Goal: Task Accomplishment & Management: Use online tool/utility

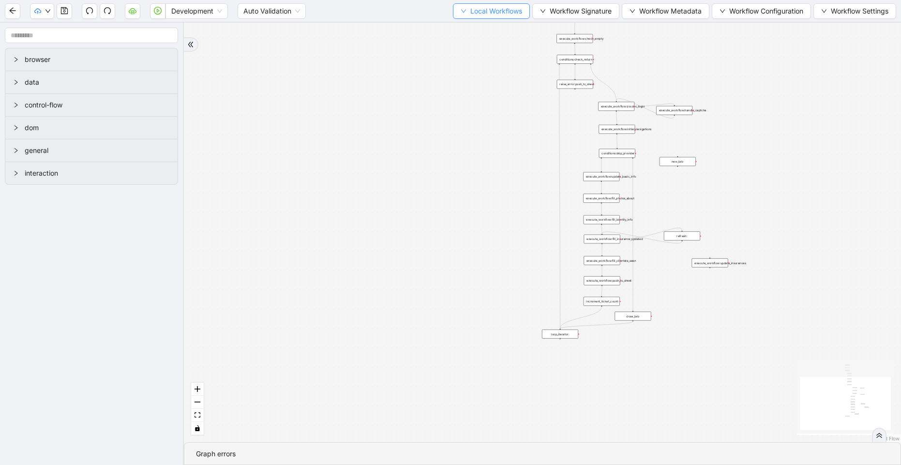
click at [470, 16] on span "Local Workflows" at bounding box center [496, 11] width 52 height 11
click at [464, 32] on span "Select" at bounding box center [486, 30] width 63 height 11
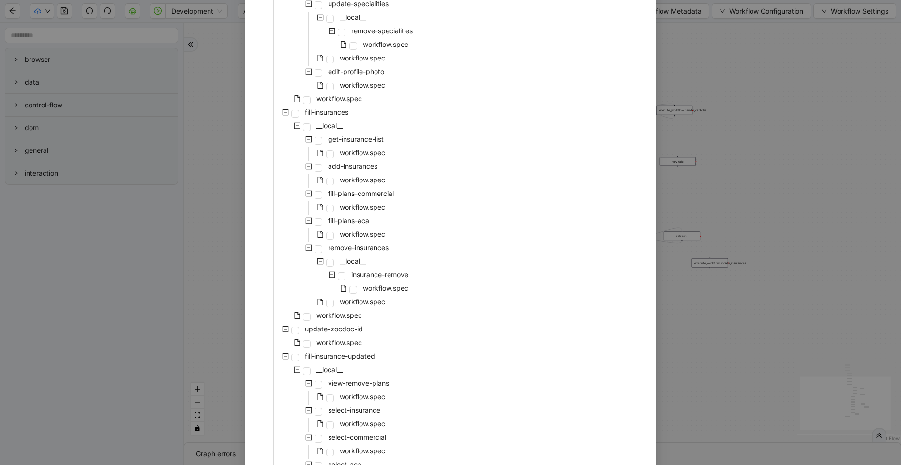
scroll to position [1480, 0]
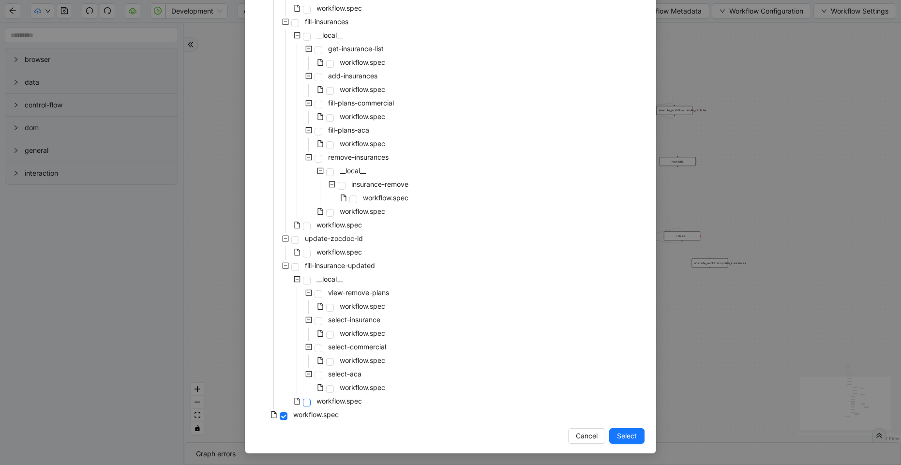
click at [303, 403] on span at bounding box center [307, 403] width 8 height 8
click at [622, 440] on span "Select" at bounding box center [627, 436] width 20 height 11
click at [622, 440] on div "trigger loop_data:provider_data execute_workflow:retool_data_fetch execute_work…" at bounding box center [542, 232] width 717 height 419
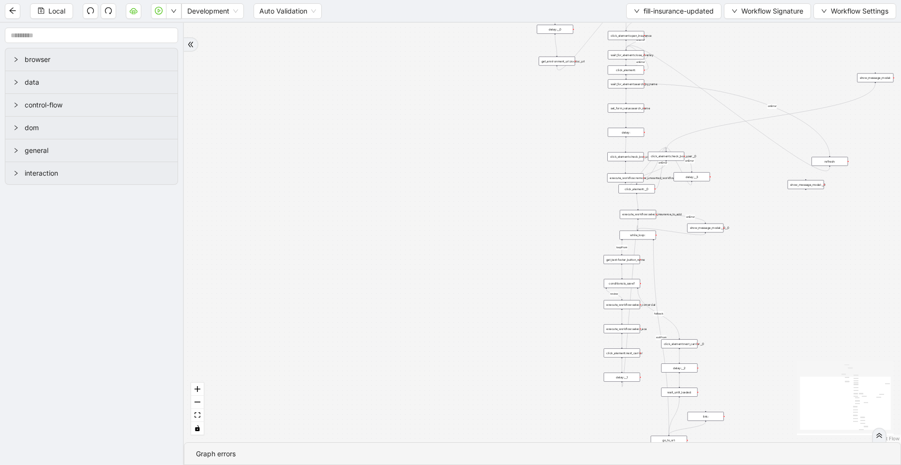
drag, startPoint x: 748, startPoint y: 145, endPoint x: 520, endPoint y: 156, distance: 227.7
click at [520, 156] on div "loopFrom review fallback exitFrom plan_empty onError onError onError onError on…" at bounding box center [542, 232] width 717 height 419
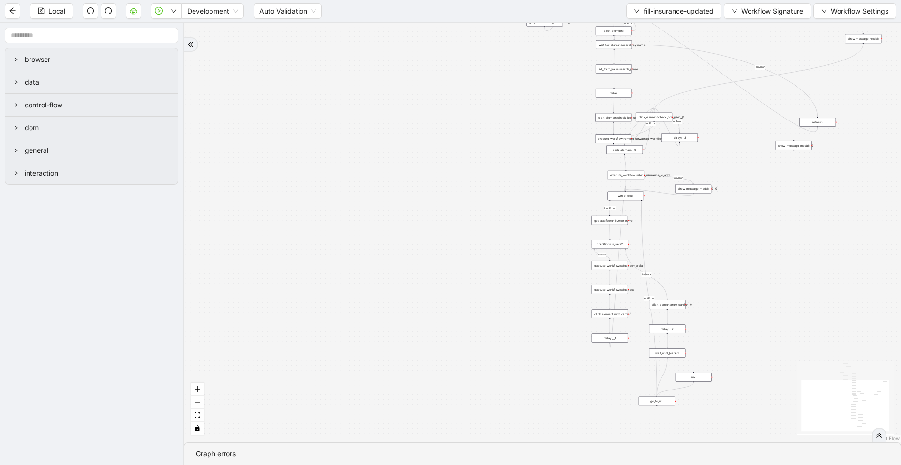
drag, startPoint x: 519, startPoint y: 129, endPoint x: 520, endPoint y: 87, distance: 42.1
click at [520, 87] on div "loopFrom review fallback exitFrom plan_empty onError onError onError onError on…" at bounding box center [542, 232] width 717 height 419
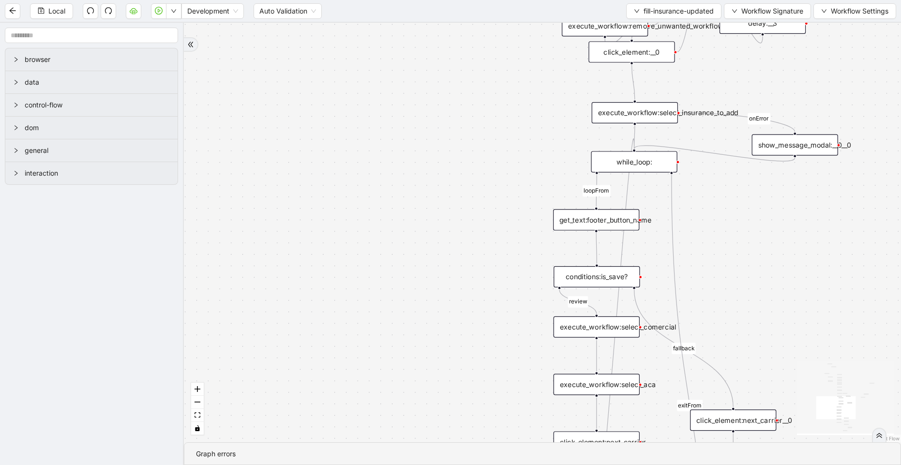
click at [798, 146] on div "show_message_modal:__0__0" at bounding box center [795, 145] width 86 height 21
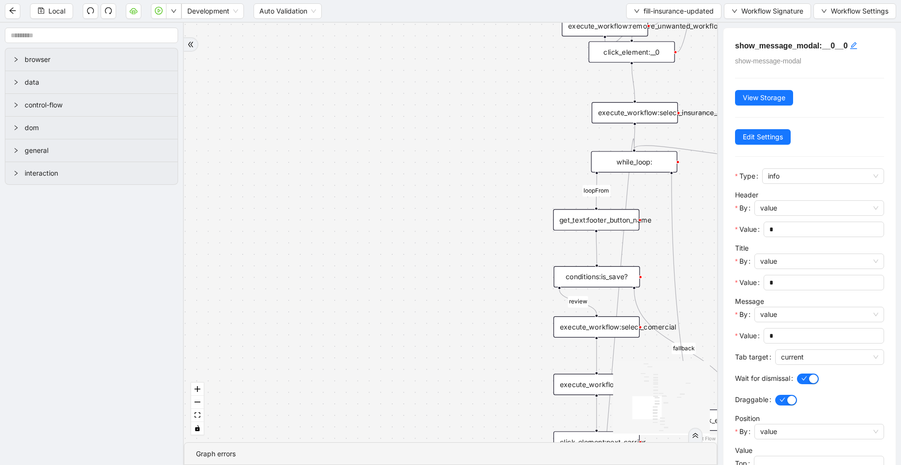
click at [494, 137] on div "loopFrom review fallback exitFrom plan_empty onError onError onError onError on…" at bounding box center [450, 232] width 533 height 419
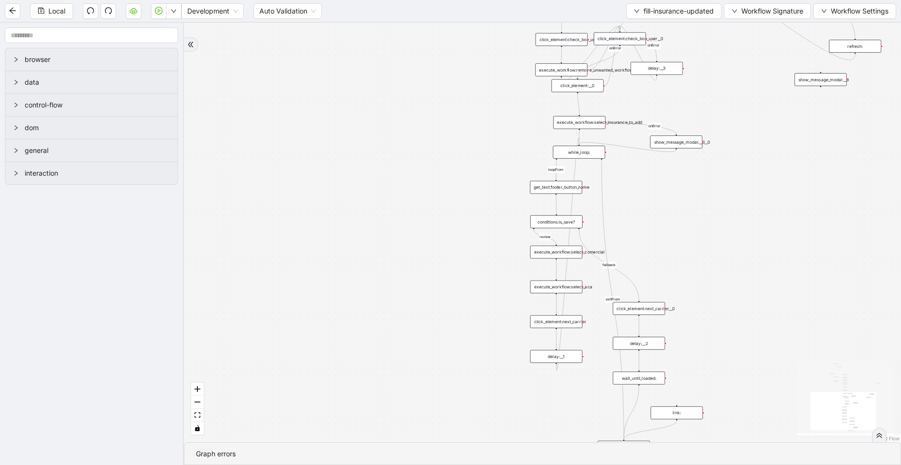
click at [662, 139] on div "show_message_modal:__0__0" at bounding box center [676, 141] width 52 height 13
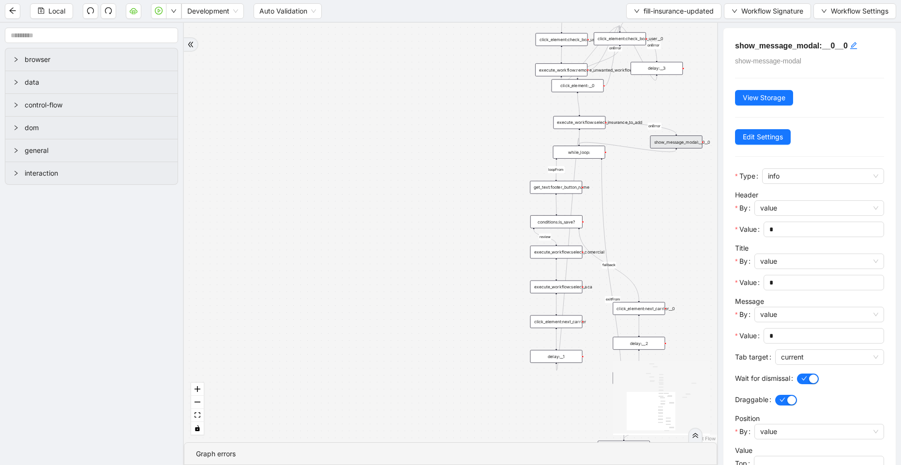
click at [695, 143] on div "show_message_modal:__0__0" at bounding box center [676, 141] width 52 height 13
click at [602, 119] on div "execute_workflow:select_insurance_to_add" at bounding box center [579, 122] width 52 height 13
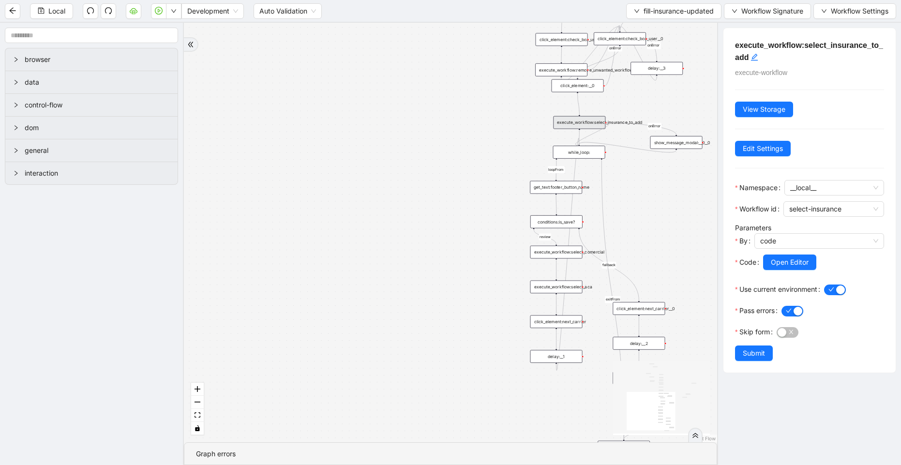
drag, startPoint x: 604, startPoint y: 122, endPoint x: 582, endPoint y: 145, distance: 31.8
click at [582, 145] on div "loopFrom review fallback exitFrom plan_empty onError onError onError onError on…" at bounding box center [450, 232] width 533 height 419
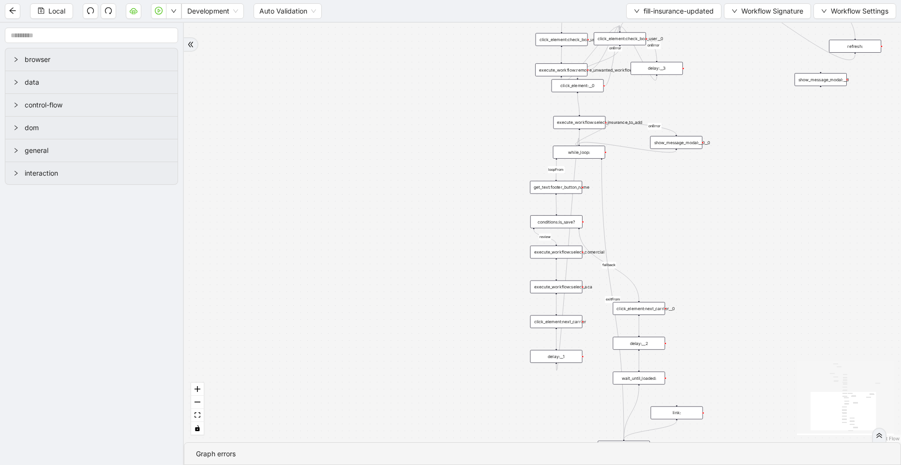
click at [580, 143] on icon "Edge from show_message_modal:__0__0 to while_loop:" at bounding box center [627, 147] width 97 height 10
click at [579, 142] on icon "Edge from show_message_modal:__0__0 to while_loop:" at bounding box center [627, 147] width 97 height 10
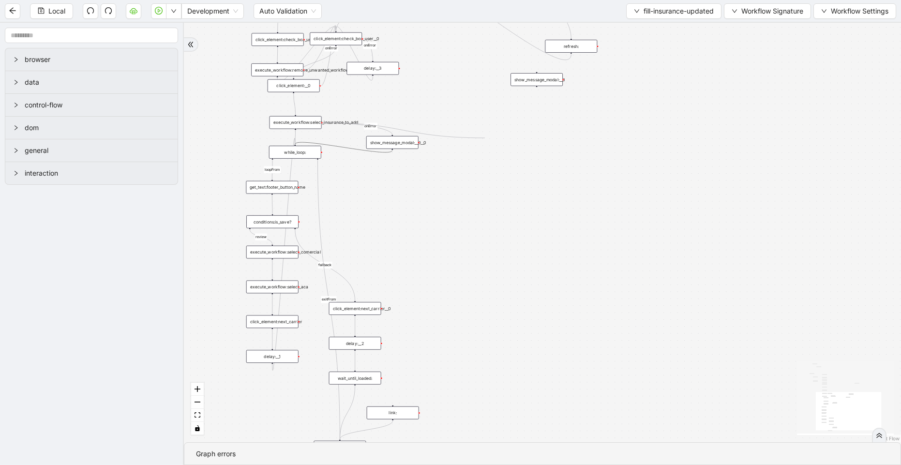
click at [485, 138] on div "loopFrom review fallback exitFrom plan_empty onError onError onError onError on…" at bounding box center [542, 232] width 717 height 419
drag, startPoint x: 320, startPoint y: 121, endPoint x: 321, endPoint y: 116, distance: 4.9
click at [321, 116] on div "execute_workflow:select_insurance_to_add" at bounding box center [296, 117] width 52 height 13
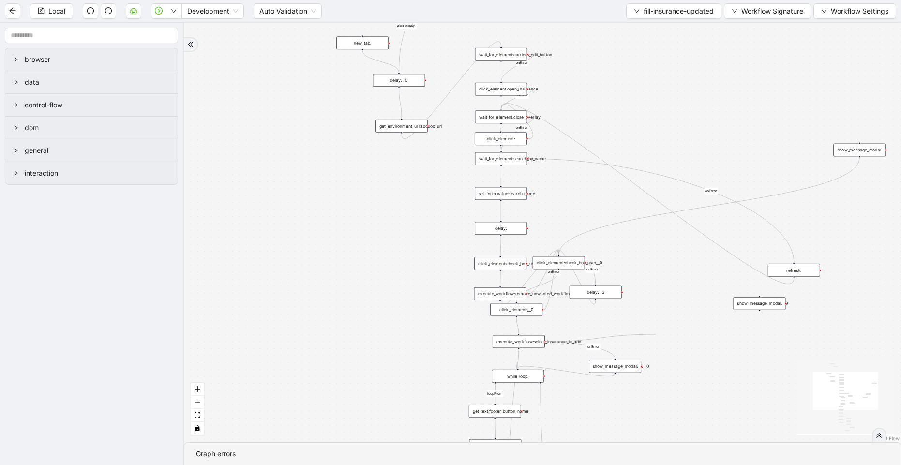
click at [656, 334] on div "loopFrom review fallback exitFrom plan_empty onError onError onError onError on…" at bounding box center [542, 232] width 717 height 419
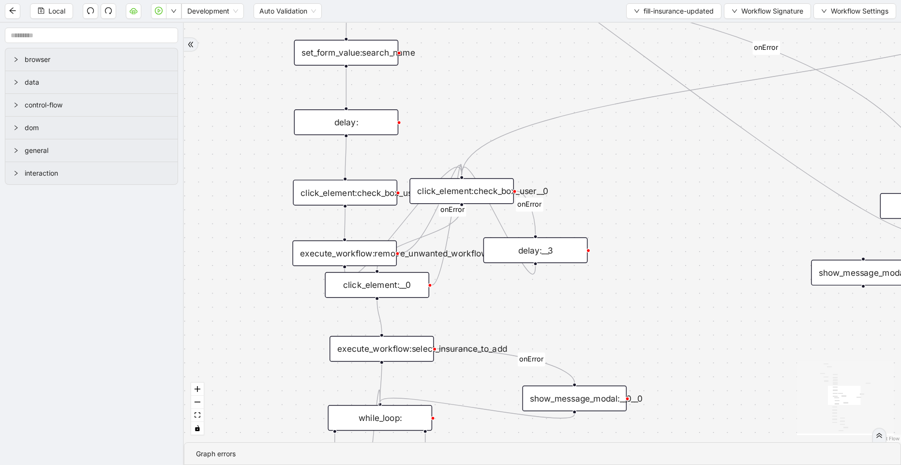
click at [378, 404] on div at bounding box center [380, 404] width 4 height 4
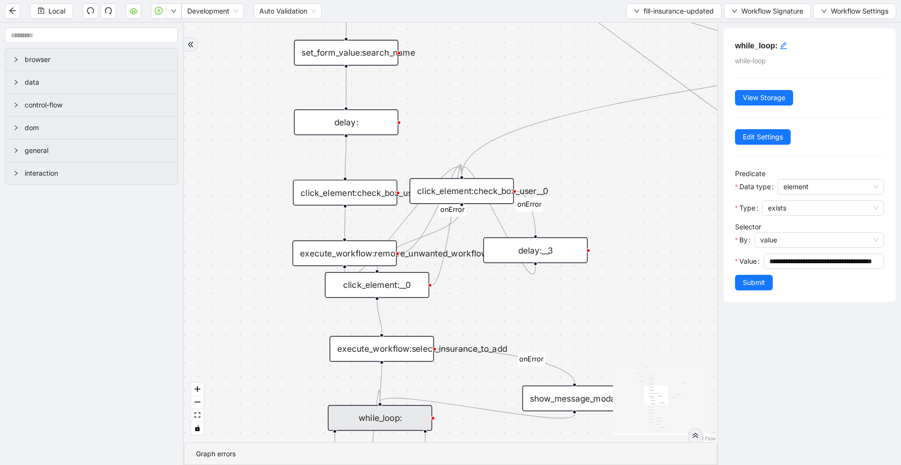
click at [296, 387] on div "loopFrom review fallback exitFrom plan_empty onError onError onError onError on…" at bounding box center [450, 232] width 533 height 419
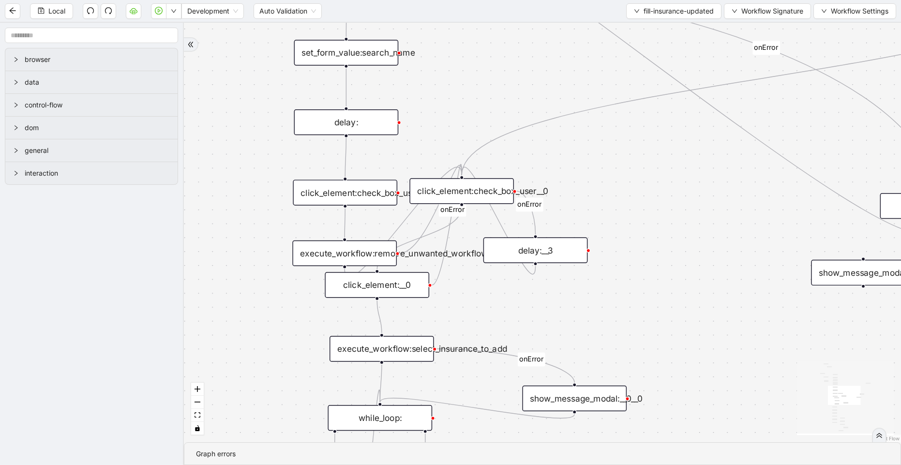
click at [562, 367] on icon "Edge from execute_workflow:select_insurance_to_add to show_message_modal:__0__0" at bounding box center [505, 366] width 138 height 34
drag, startPoint x: 434, startPoint y: 347, endPoint x: 380, endPoint y: 404, distance: 77.3
click at [539, 323] on div "loopFrom review fallback exitFrom plan_empty onError onError onError onError on…" at bounding box center [542, 232] width 717 height 419
click at [377, 353] on div "execute_workflow:select_insurance_to_add" at bounding box center [382, 349] width 105 height 26
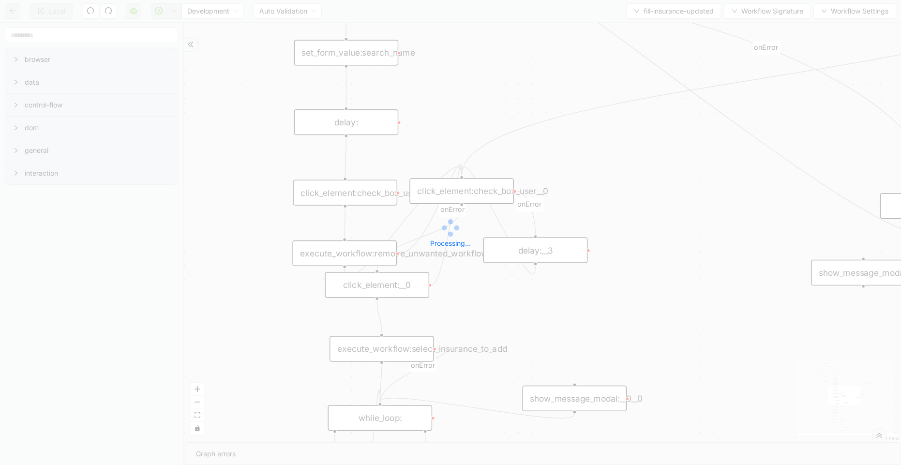
click at [56, 8] on div "Local Development Auto Validation fill-insurance-updated Workflow Signature Wor…" at bounding box center [450, 232] width 901 height 465
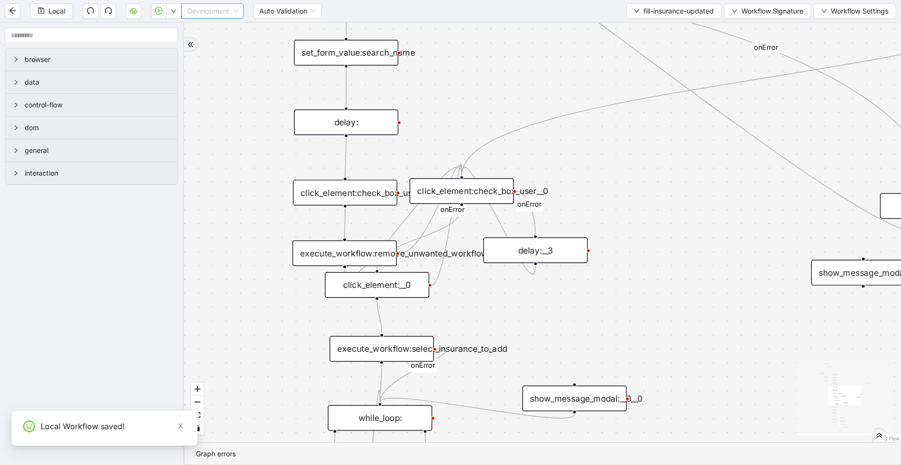
click at [233, 15] on span "Development" at bounding box center [212, 11] width 51 height 15
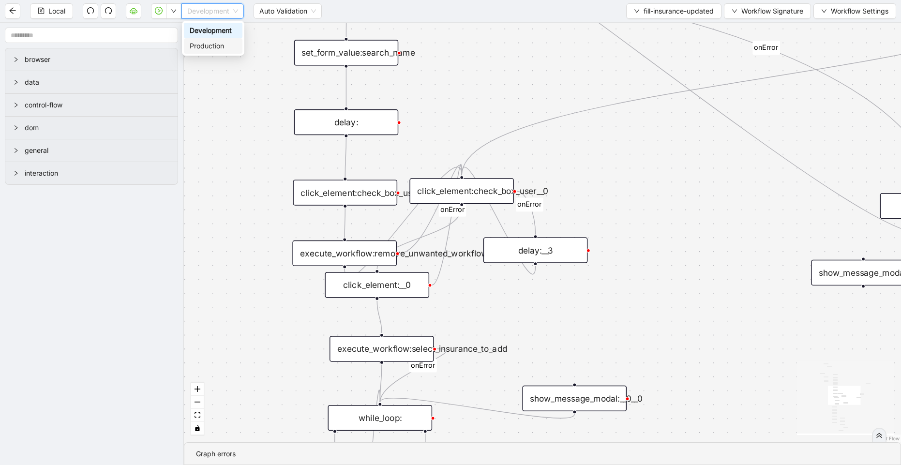
click at [203, 51] on div "Production" at bounding box center [213, 46] width 47 height 11
click at [130, 6] on button "button" at bounding box center [133, 10] width 15 height 15
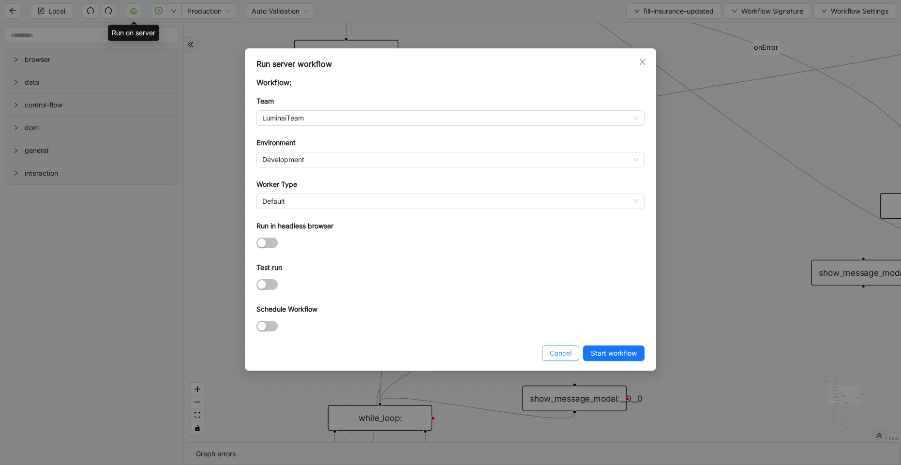
click at [571, 353] on button "Cancel" at bounding box center [560, 352] width 37 height 15
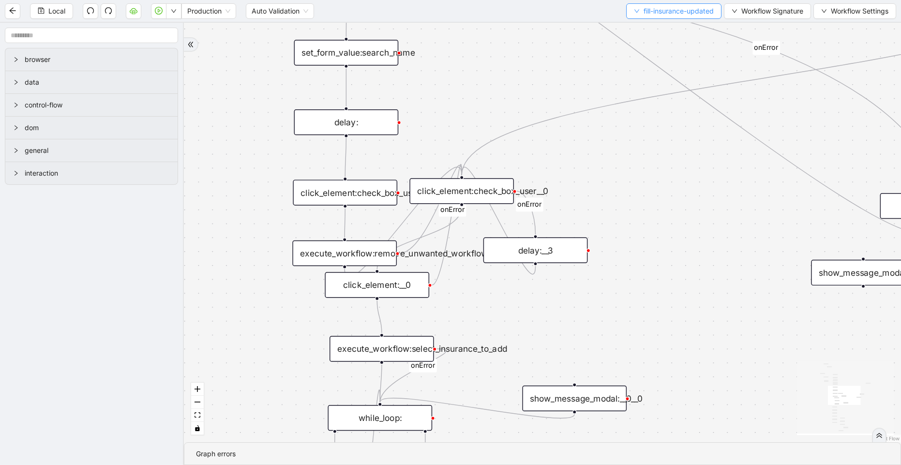
click at [648, 11] on span "fill-insurance-updated" at bounding box center [679, 11] width 70 height 11
click at [640, 29] on span "Select" at bounding box center [670, 30] width 81 height 11
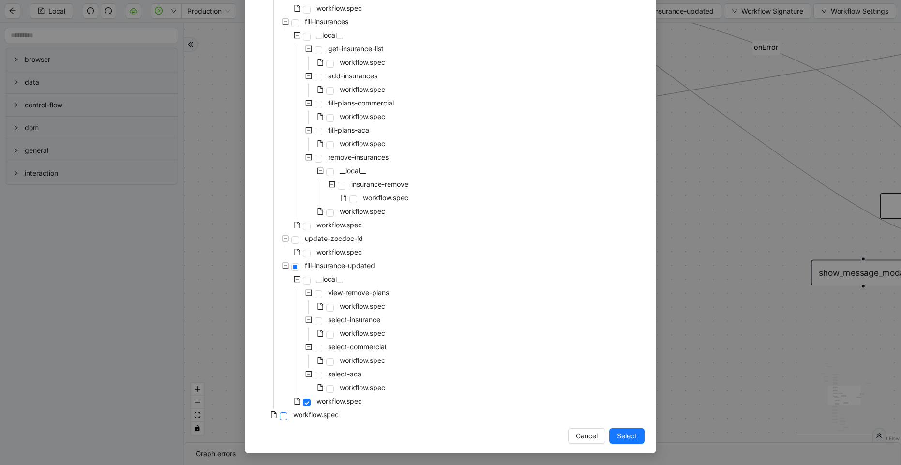
click at [282, 414] on span at bounding box center [284, 416] width 8 height 8
click at [639, 437] on button "Select" at bounding box center [626, 435] width 35 height 15
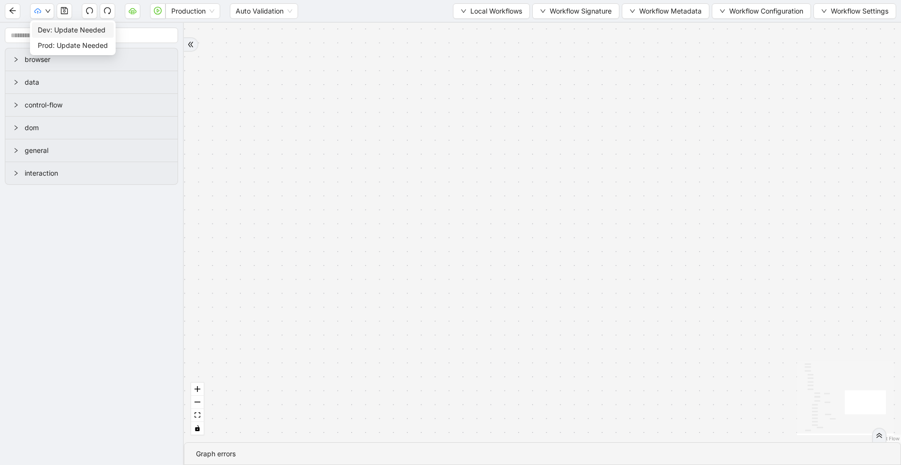
click at [54, 28] on span "Dev: Update Needed" at bounding box center [73, 30] width 70 height 11
click at [40, 14] on icon "cloud-upload" at bounding box center [37, 11] width 7 height 7
click at [71, 45] on span "Prod: Update Needed" at bounding box center [73, 45] width 70 height 11
